Goal: Task Accomplishment & Management: Use online tool/utility

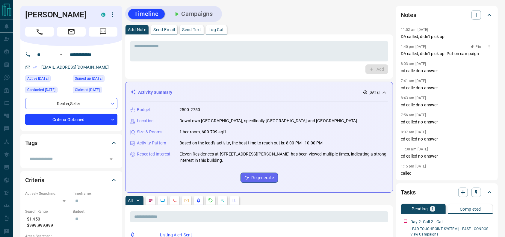
click at [407, 49] on div "1:40 pm [DATE] Pin" at bounding box center [447, 47] width 92 height 8
click at [400, 38] on div "Notes 11:52 am [DATE] DA called, didn't pick up 1:40 pm [DATE] DA called, didn'…" at bounding box center [447, 93] width 102 height 174
click at [50, 28] on button "Call" at bounding box center [39, 32] width 29 height 10
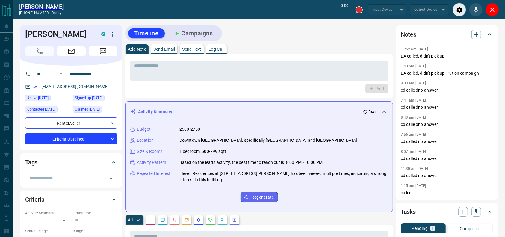
type input "*******"
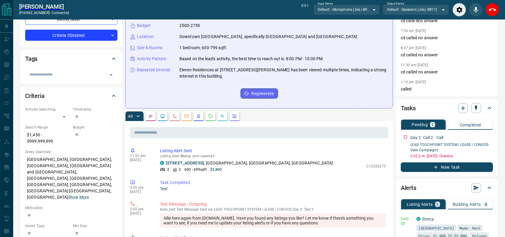
scroll to position [109, 0]
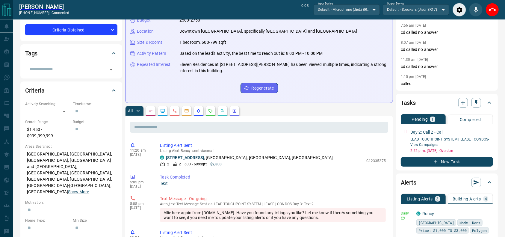
click at [155, 111] on button "button" at bounding box center [151, 111] width 10 height 10
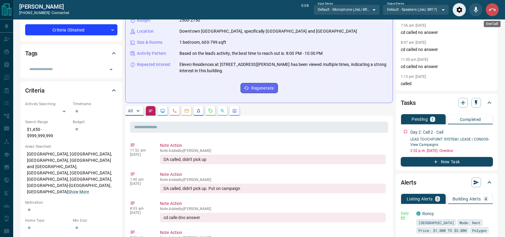
click at [494, 6] on button "End Call" at bounding box center [492, 9] width 13 height 13
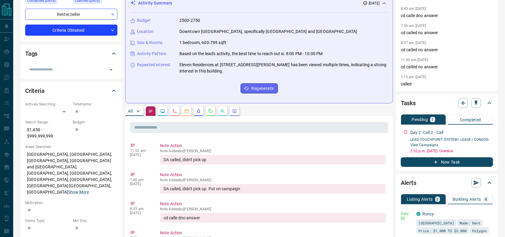
scroll to position [0, 0]
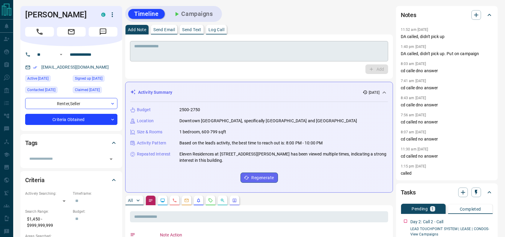
click at [240, 61] on div "* ​" at bounding box center [259, 51] width 258 height 20
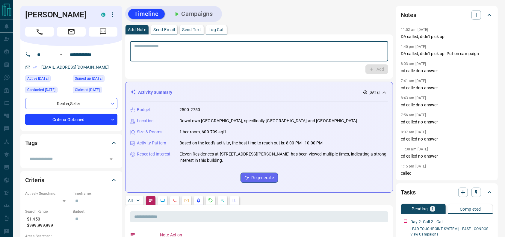
type textarea "*"
